Goal: Navigation & Orientation: Find specific page/section

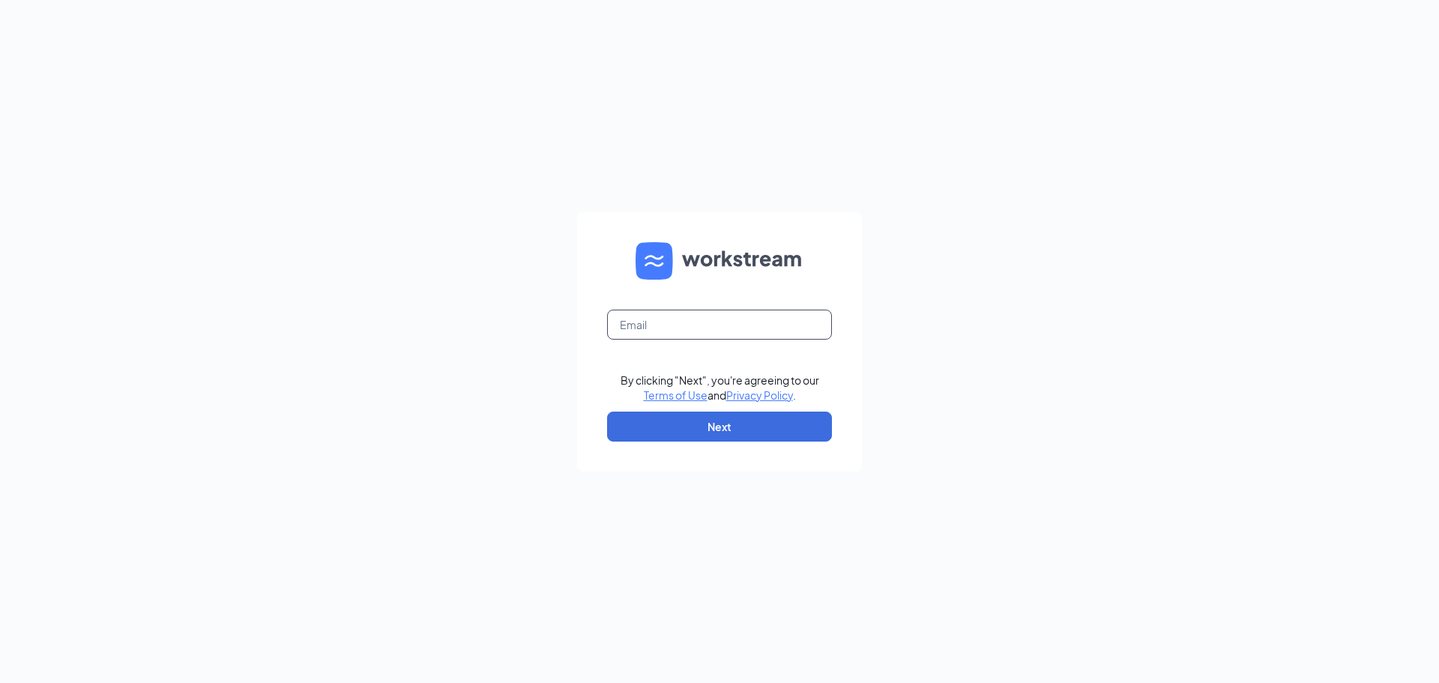
click at [687, 325] on input "text" at bounding box center [719, 325] width 225 height 30
type input "[EMAIL_ADDRESS][DOMAIN_NAME]"
click at [693, 421] on button "Next" at bounding box center [719, 427] width 225 height 30
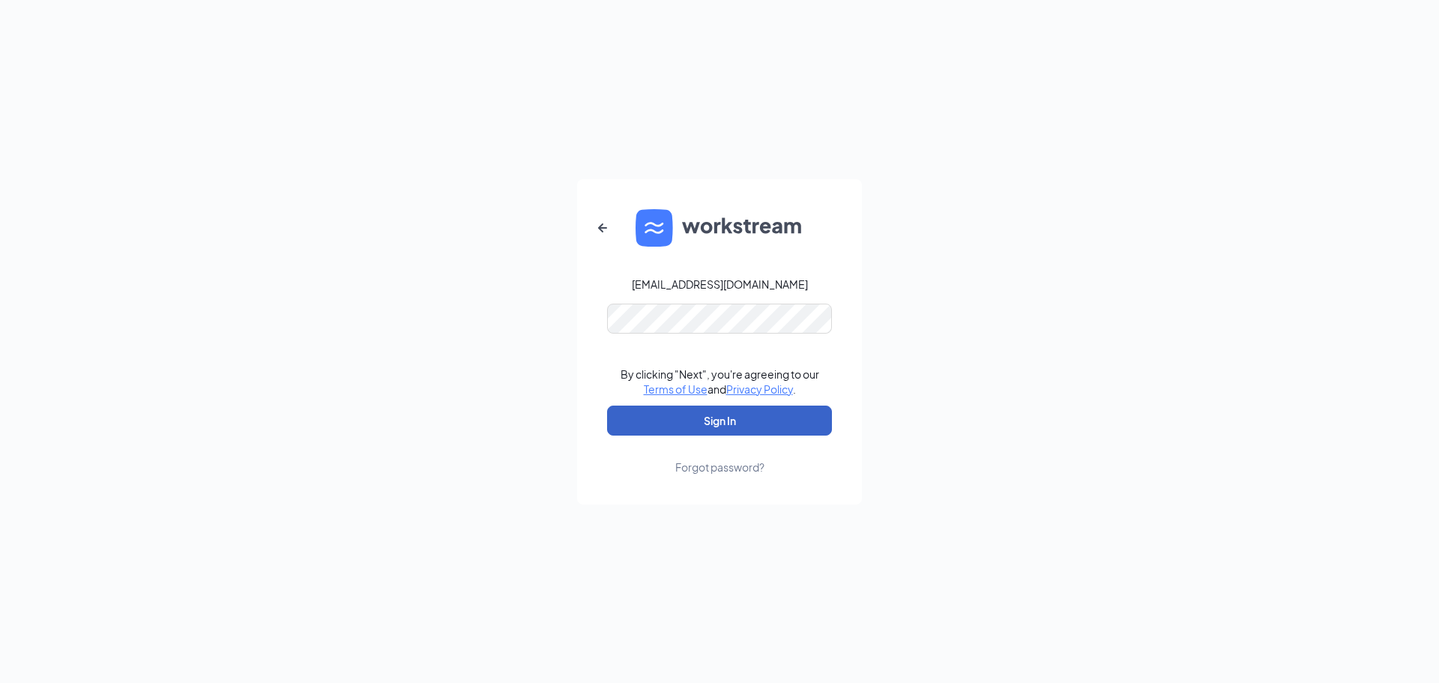
click at [657, 420] on button "Sign In" at bounding box center [719, 421] width 225 height 30
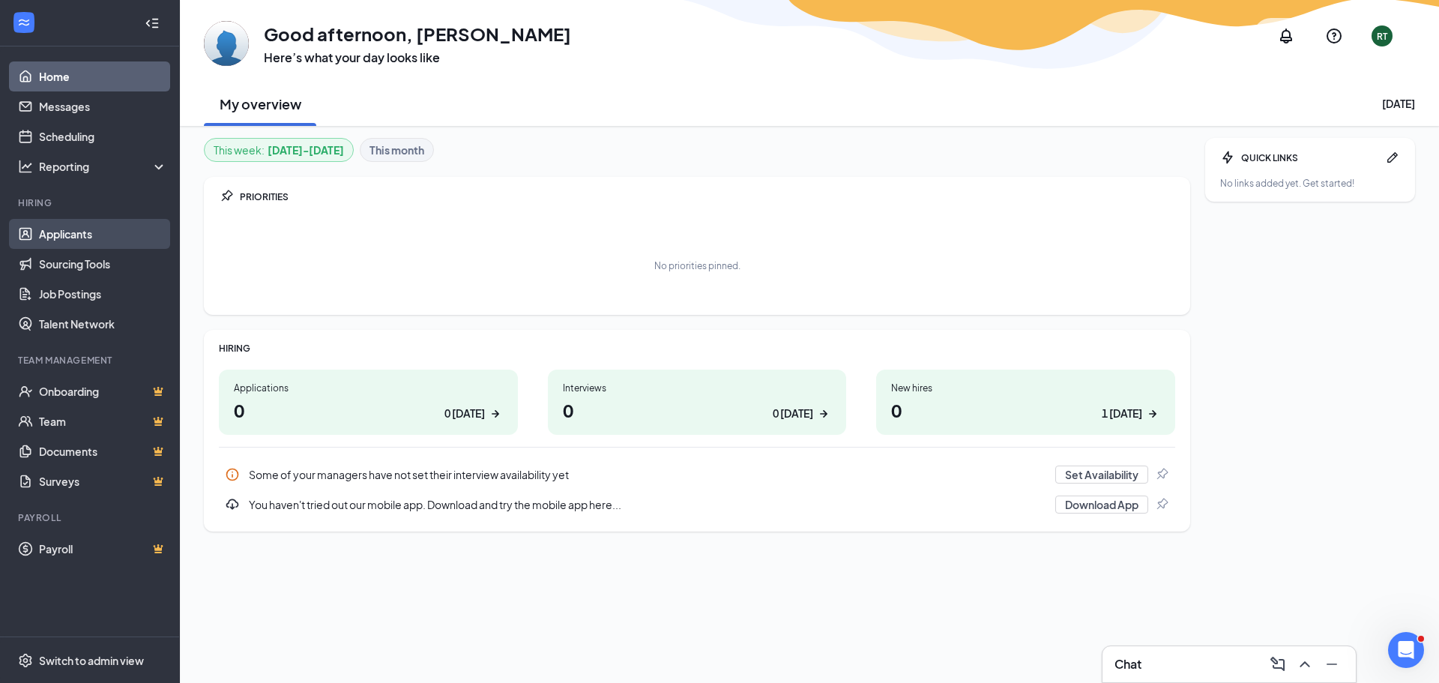
click at [79, 236] on link "Applicants" at bounding box center [103, 234] width 128 height 30
